Goal: Transaction & Acquisition: Subscribe to service/newsletter

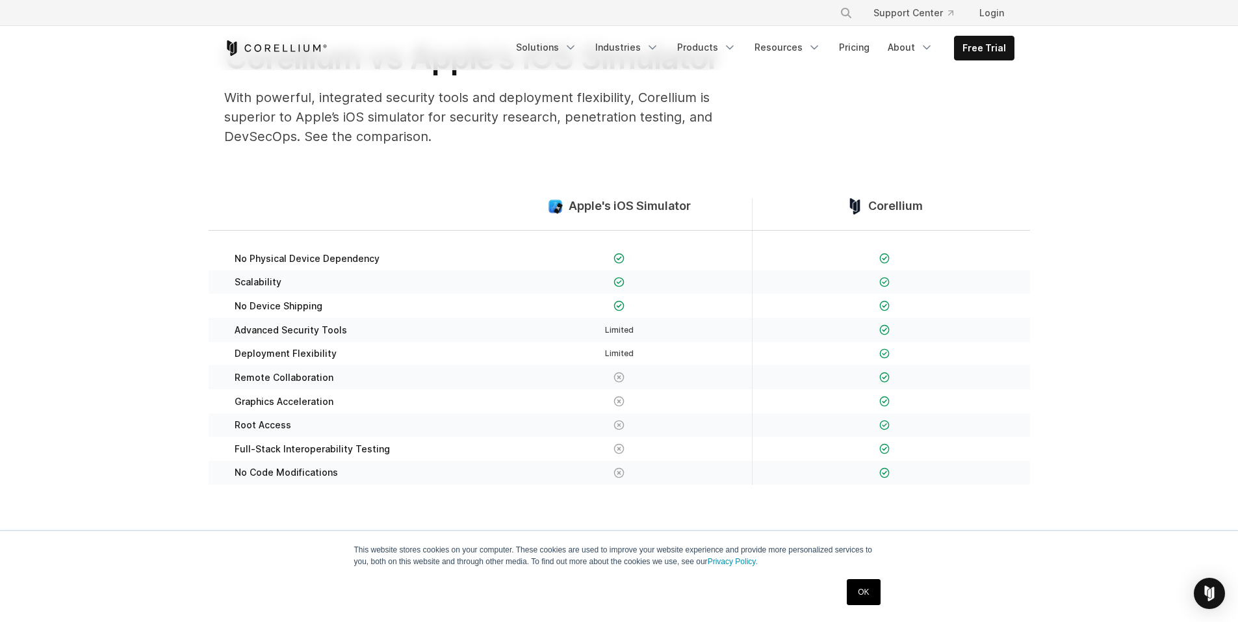
scroll to position [130, 0]
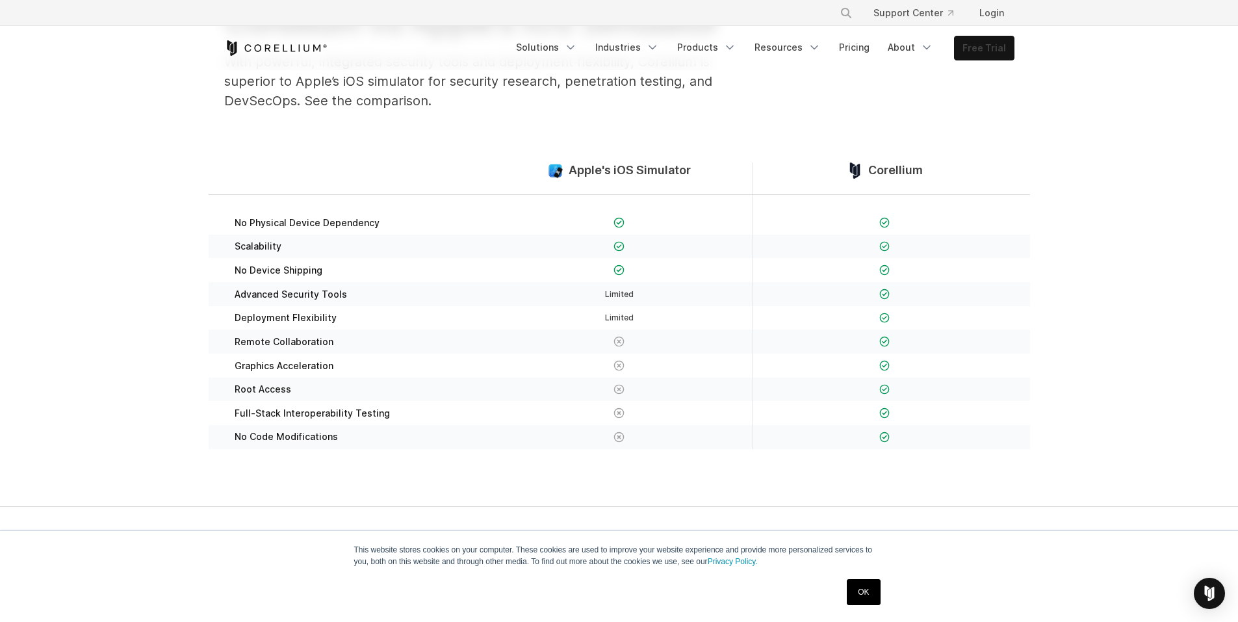
click at [1000, 57] on link "Free Trial" at bounding box center [984, 47] width 59 height 23
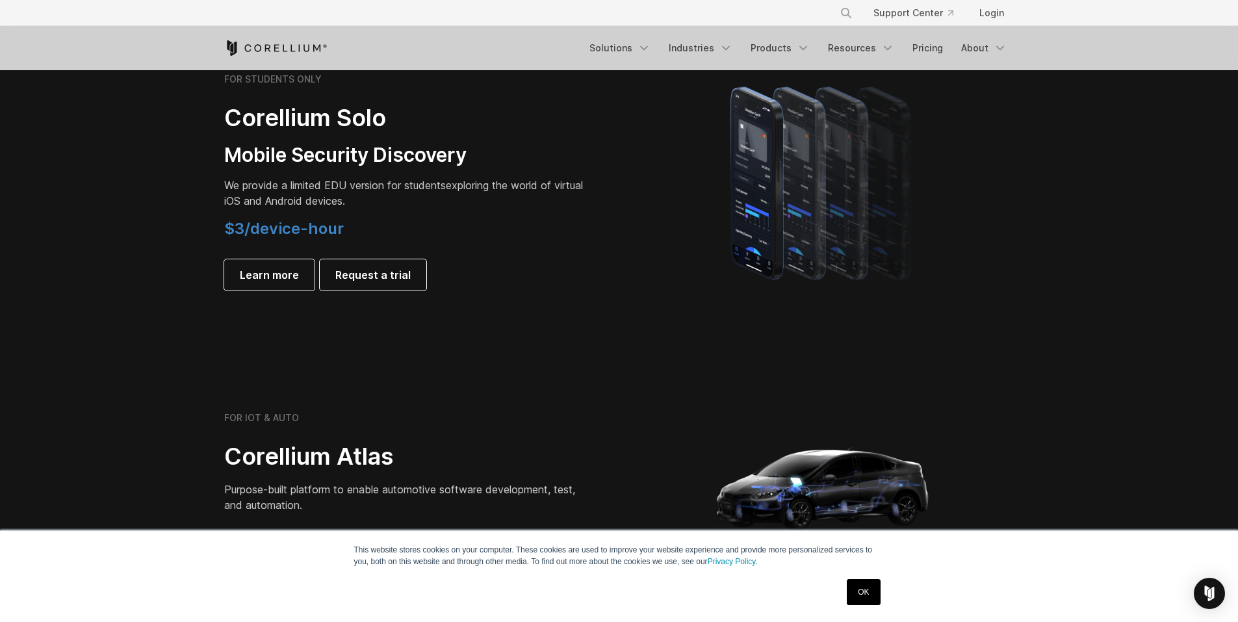
scroll to position [780, 0]
